Goal: Information Seeking & Learning: Find contact information

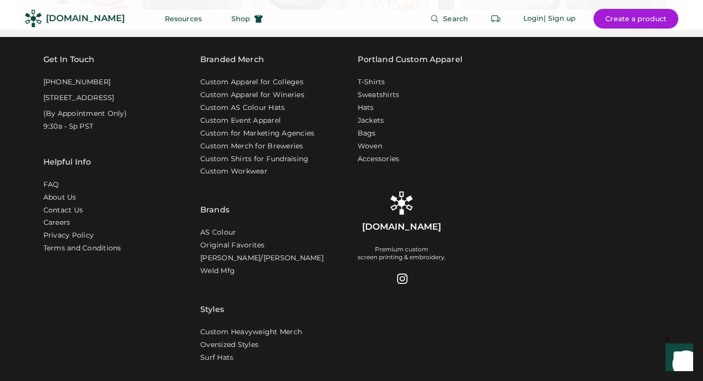
scroll to position [3174, 0]
click at [66, 207] on link "Contact Us" at bounding box center [63, 210] width 41 height 10
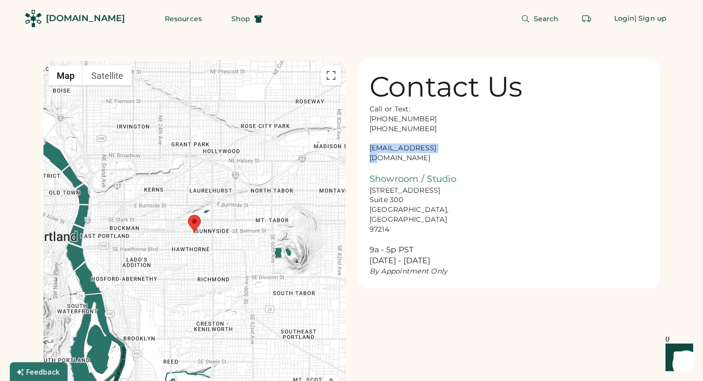
drag, startPoint x: 437, startPoint y: 150, endPoint x: 368, endPoint y: 148, distance: 69.1
click at [368, 148] on div "Contact Us Call or Text: 888-299-3595 503-954-3595 hello@rendered.co Showroom /…" at bounding box center [509, 173] width 302 height 229
click at [55, 21] on div "[DOMAIN_NAME]" at bounding box center [85, 18] width 79 height 12
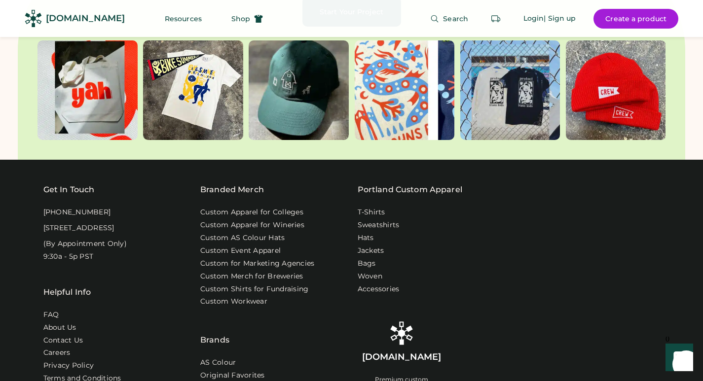
scroll to position [3052, 0]
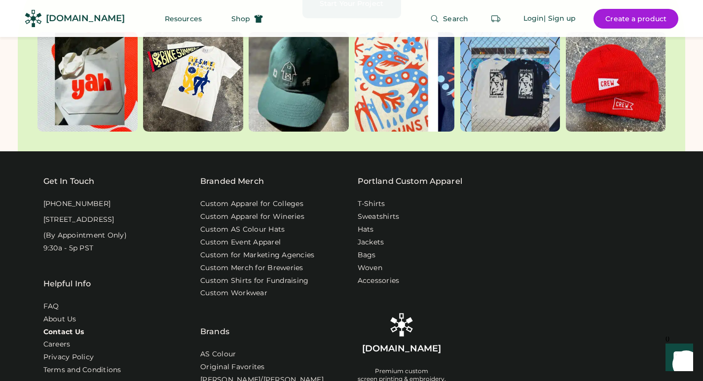
click at [62, 328] on link "Contact Us" at bounding box center [63, 332] width 41 height 10
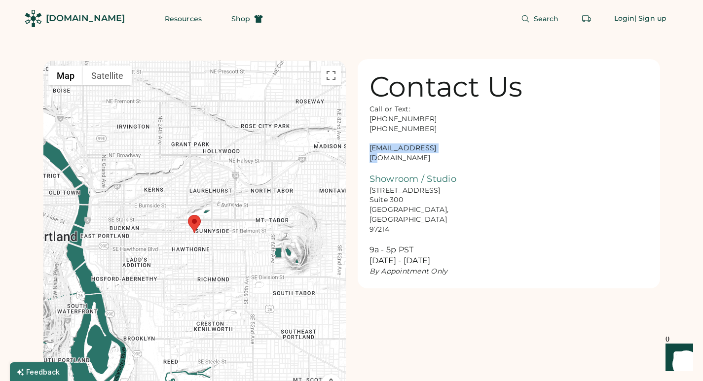
drag, startPoint x: 369, startPoint y: 150, endPoint x: 437, endPoint y: 150, distance: 67.6
click at [437, 150] on div "Call or Text: [PHONE_NUMBER] [PHONE_NUMBER] [EMAIL_ADDRESS][DOMAIN_NAME] Showro…" at bounding box center [418, 191] width 99 height 172
